Goal: Transaction & Acquisition: Purchase product/service

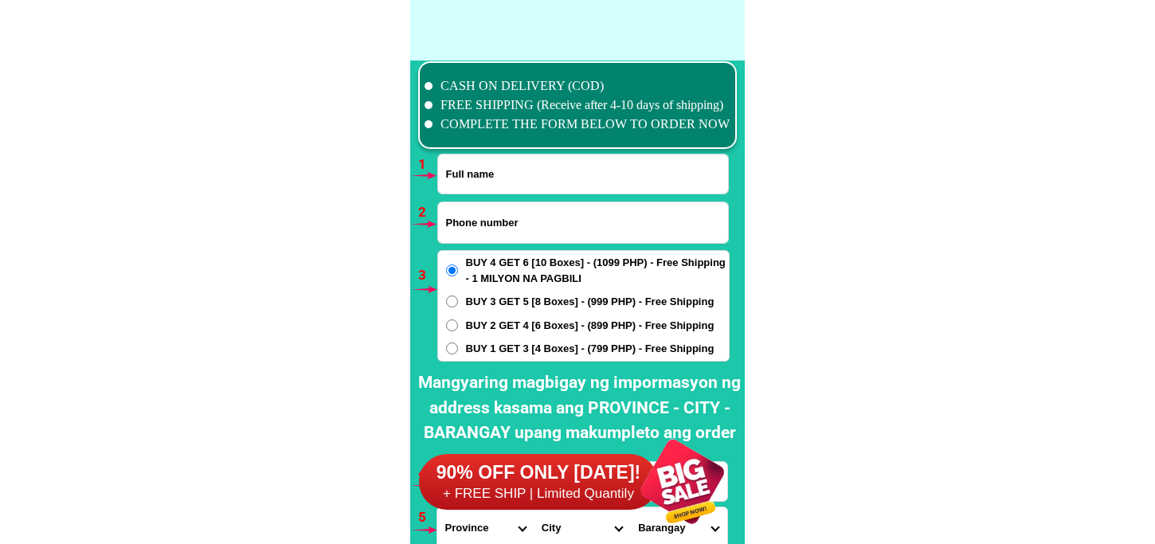
scroll to position [11714, 0]
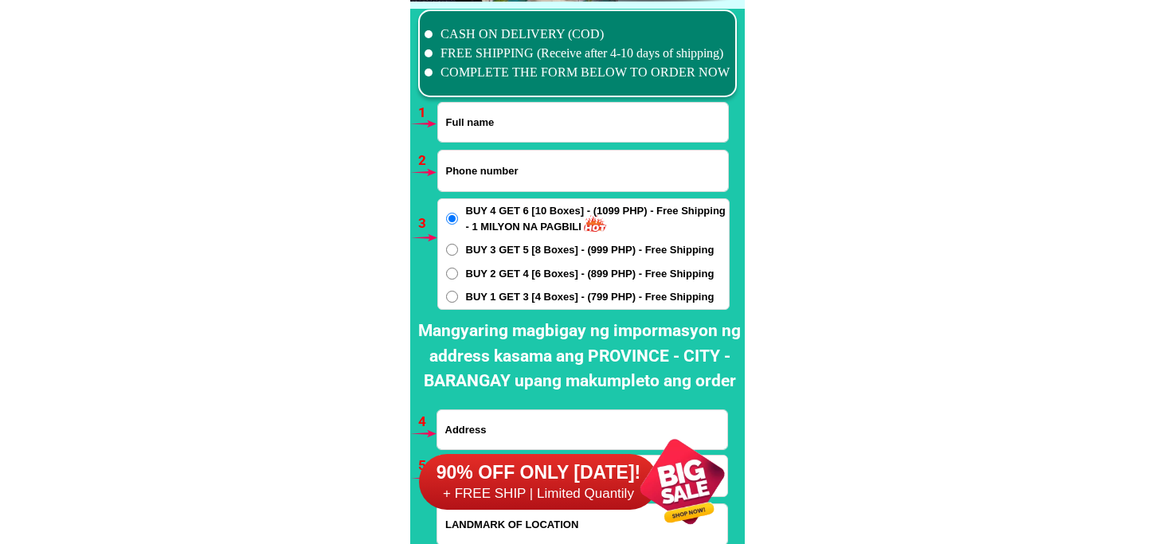
click at [510, 137] on input "Input full_name" at bounding box center [583, 122] width 290 height 39
paste input "Mely Labesores"
type input "Mely Labesores"
click at [507, 172] on input "Input phone_number" at bounding box center [583, 171] width 290 height 41
paste input "09055872081"
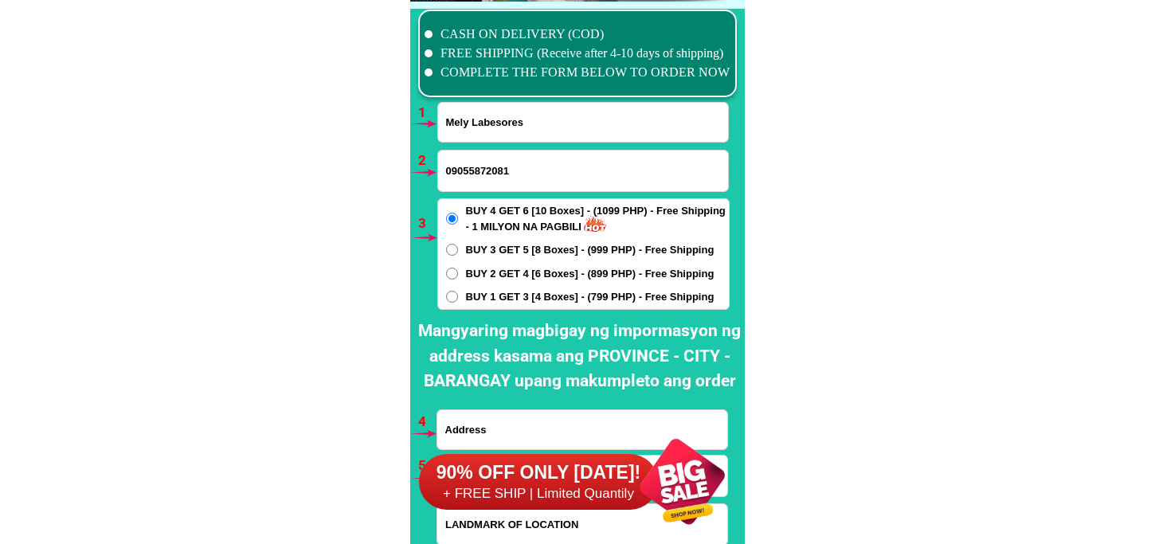
type input "09055872081"
click at [473, 296] on span "BUY 1 GET 3 [4 Boxes] - (799 PHP) - Free Shipping" at bounding box center [590, 297] width 249 height 16
click at [458, 296] on input "BUY 1 GET 3 [4 Boxes] - (799 PHP) - Free Shipping" at bounding box center [452, 297] width 12 height 12
radio input "true"
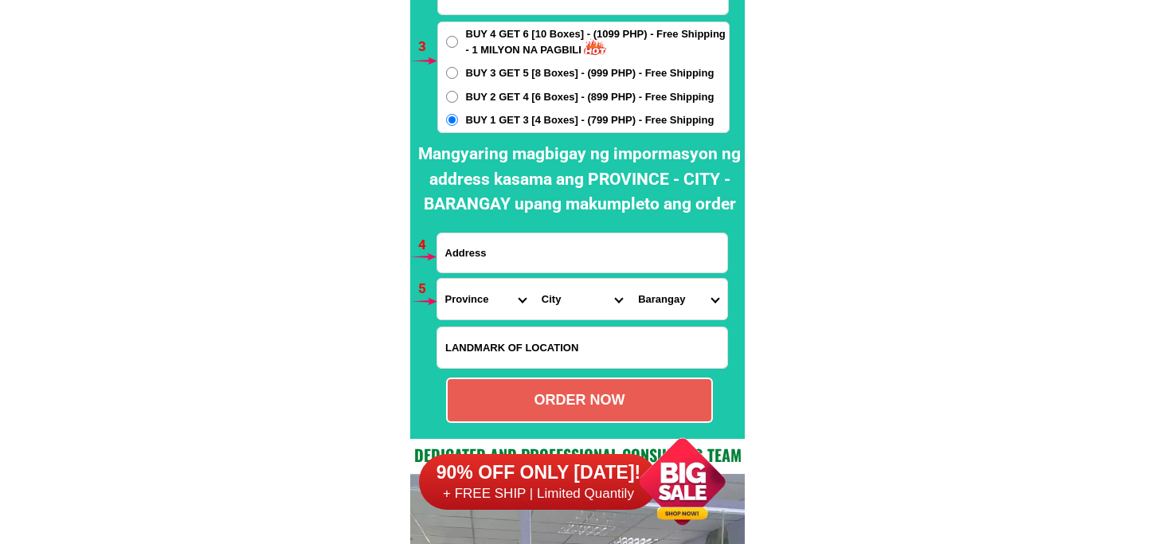
click at [512, 245] on input "Input address" at bounding box center [582, 252] width 290 height 39
paste input "purok 3 new bohol new [PERSON_NAME] [GEOGRAPHIC_DATA]"
type input "purok 3 new bohol new [PERSON_NAME] [GEOGRAPHIC_DATA]"
drag, startPoint x: 466, startPoint y: 303, endPoint x: 484, endPoint y: 280, distance: 28.9
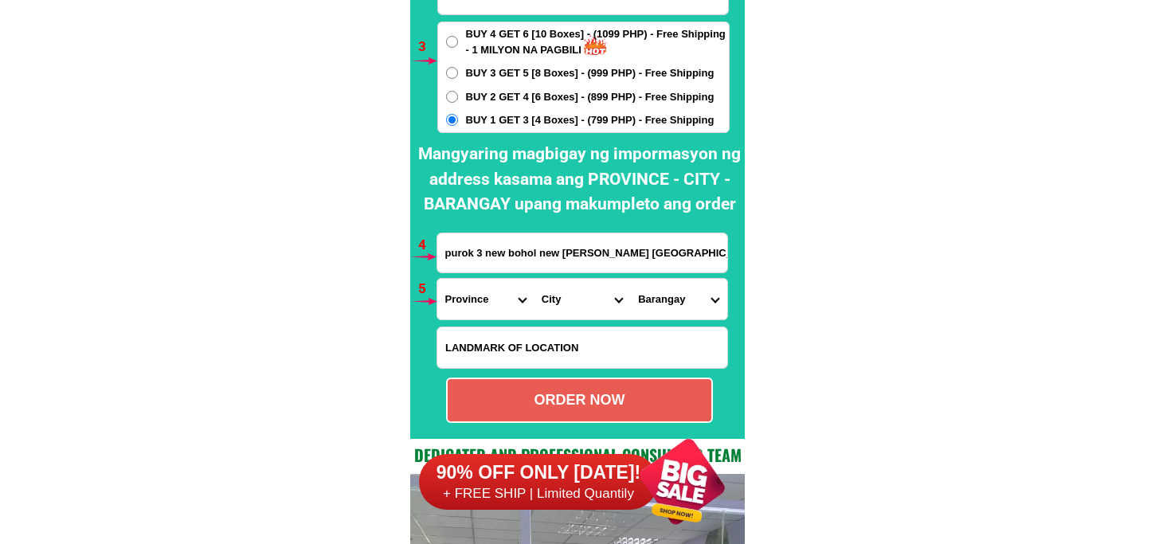
click at [466, 301] on select "Province [GEOGRAPHIC_DATA] [GEOGRAPHIC_DATA] [GEOGRAPHIC_DATA] [GEOGRAPHIC_DATA…" at bounding box center [485, 299] width 96 height 41
select select "63_773"
click at [437, 279] on select "Province [GEOGRAPHIC_DATA] [GEOGRAPHIC_DATA] [GEOGRAPHIC_DATA] [GEOGRAPHIC_DATA…" at bounding box center [485, 299] width 96 height 41
click at [566, 308] on select "City [PERSON_NAME]-e.-[GEOGRAPHIC_DATA]-[PERSON_NAME] [GEOGRAPHIC_DATA]-[GEOGRA…" at bounding box center [582, 299] width 96 height 41
select select "63_77344"
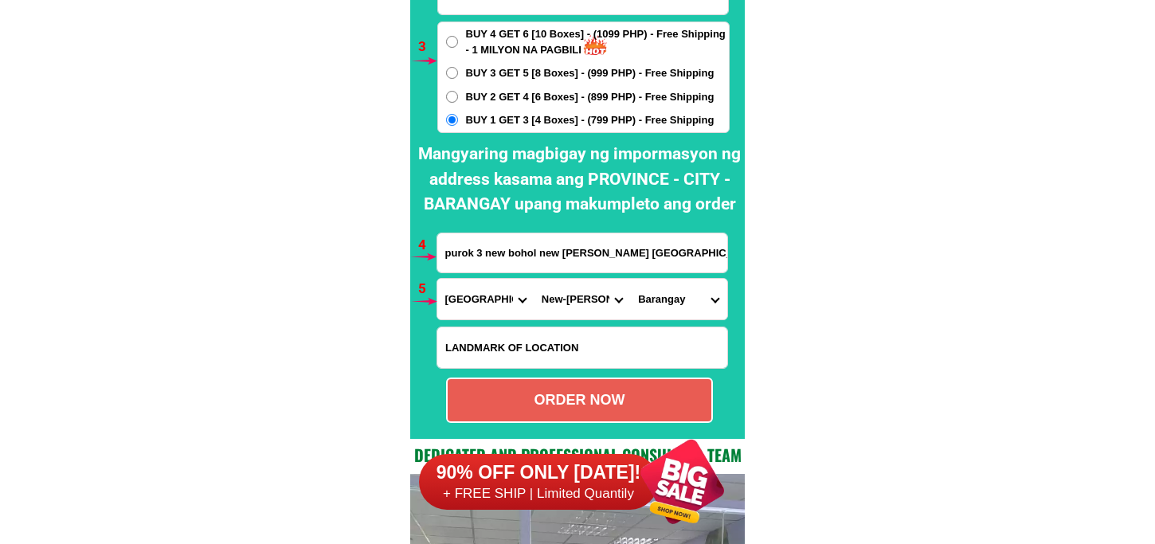
click at [534, 279] on select "City [PERSON_NAME]-e.-[GEOGRAPHIC_DATA]-[PERSON_NAME] [GEOGRAPHIC_DATA]-[GEOGRA…" at bounding box center [582, 299] width 96 height 41
click at [649, 306] on select "Barangay Cabidianan Carcor [GEOGRAPHIC_DATA][PERSON_NAME] [GEOGRAPHIC_DATA][PER…" at bounding box center [678, 299] width 96 height 41
select select "63_773445868"
click at [630, 279] on select "Barangay Cabidianan Carcor [GEOGRAPHIC_DATA][PERSON_NAME] [GEOGRAPHIC_DATA][PER…" at bounding box center [678, 299] width 96 height 41
click at [594, 403] on div "ORDER NOW" at bounding box center [580, 401] width 264 height 22
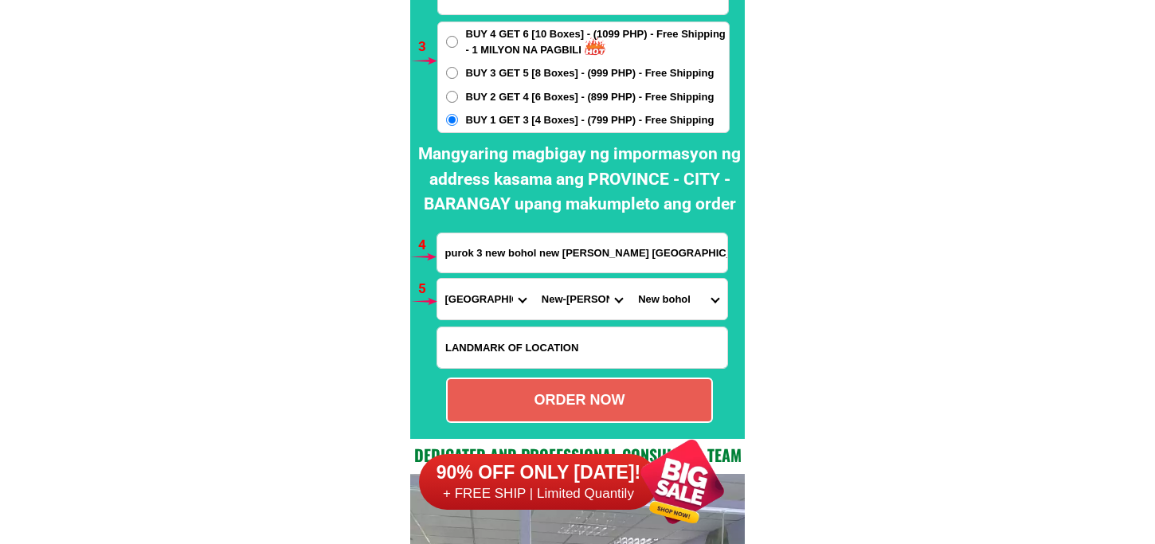
radio input "true"
